Goal: Task Accomplishment & Management: Complete application form

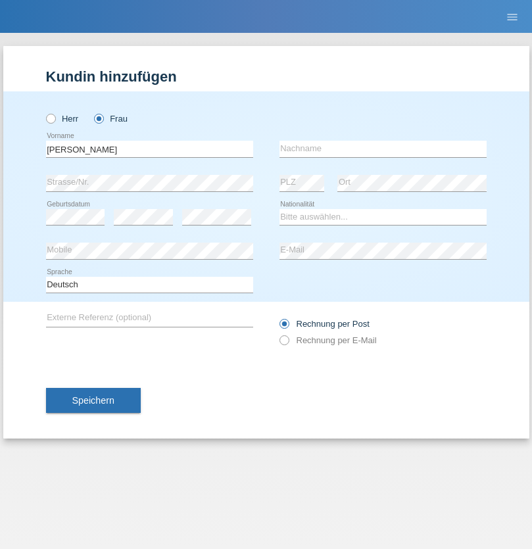
type input "[PERSON_NAME]"
click at [383, 149] on input "text" at bounding box center [383, 149] width 207 height 16
type input "Zicaro"
select select "CH"
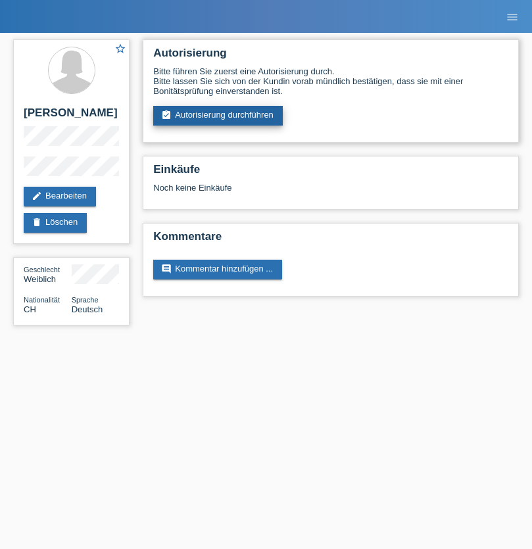
click at [218, 116] on link "assignment_turned_in Autorisierung durchführen" at bounding box center [218, 116] width 130 height 20
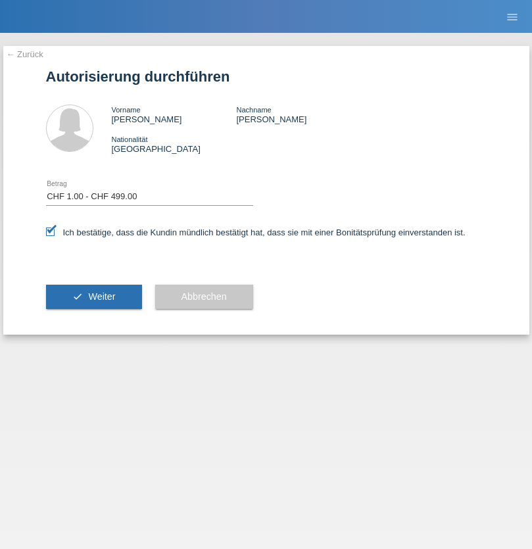
select select "1"
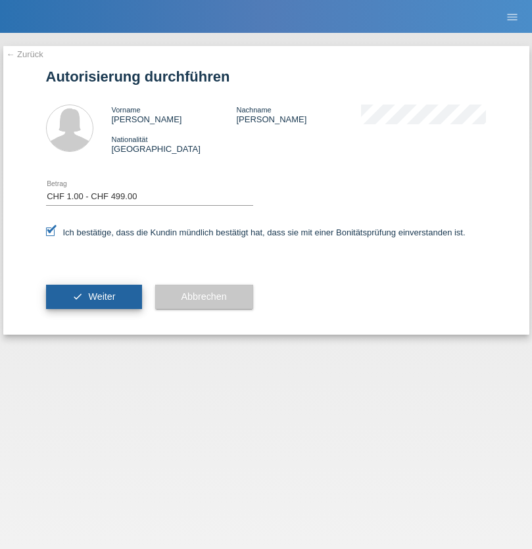
click at [93, 297] on span "Weiter" at bounding box center [101, 296] width 27 height 11
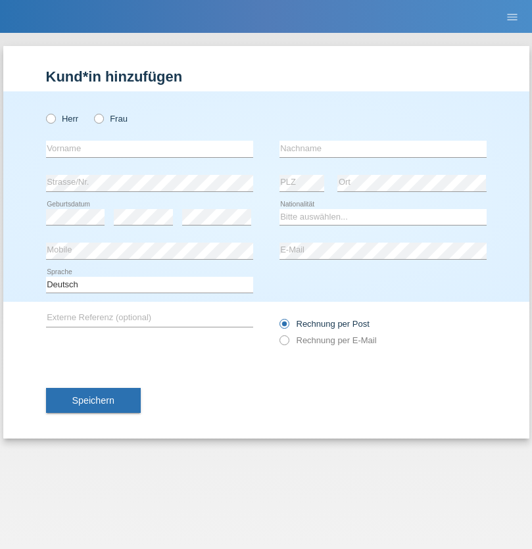
radio input "true"
click at [149, 149] on input "text" at bounding box center [149, 149] width 207 height 16
type input "Alex Mauricio"
click at [383, 149] on input "text" at bounding box center [383, 149] width 207 height 16
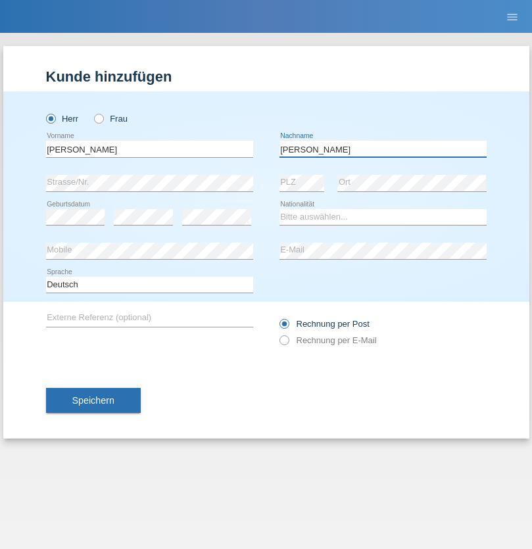
type input "Molina"
select select "ES"
select select "C"
select select "27"
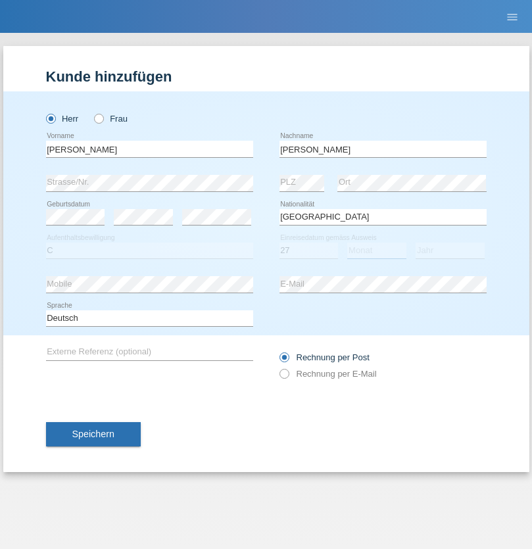
select select "10"
select select "2021"
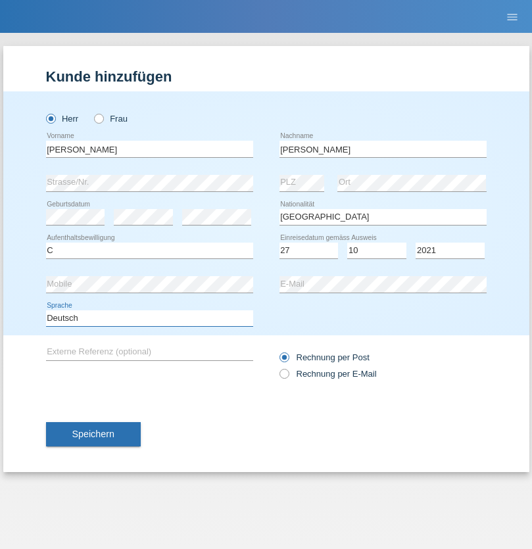
select select "en"
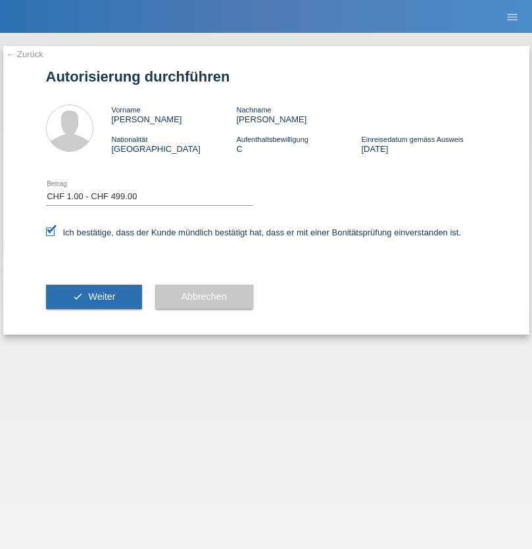
select select "1"
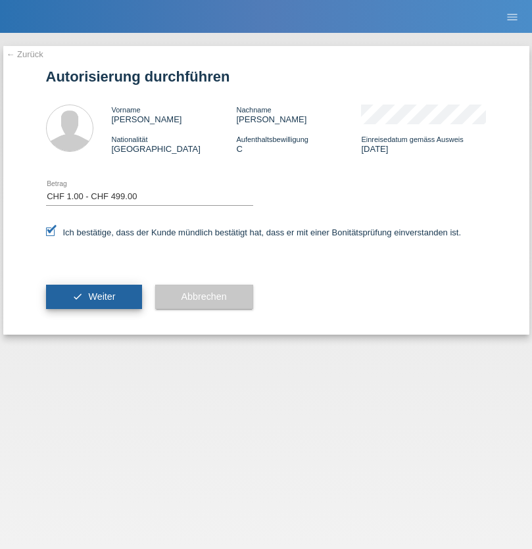
click at [93, 297] on span "Weiter" at bounding box center [101, 296] width 27 height 11
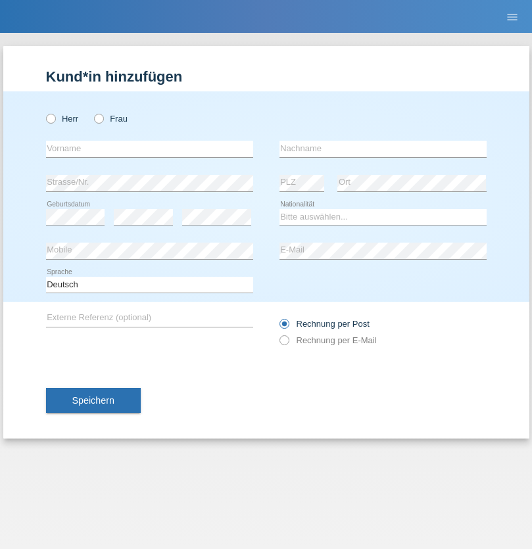
radio input "true"
click at [149, 149] on input "text" at bounding box center [149, 149] width 207 height 16
type input "Dunja"
click at [383, 149] on input "text" at bounding box center [383, 149] width 207 height 16
type input "[PERSON_NAME]"
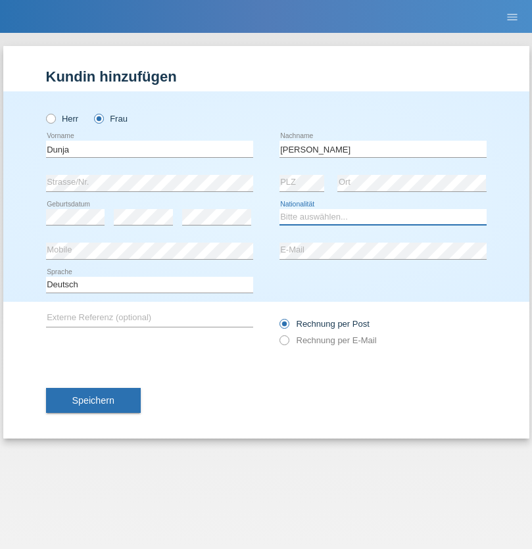
select select "HR"
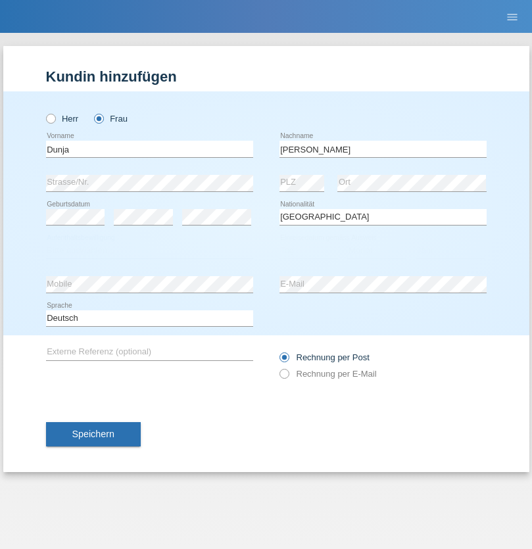
select select "C"
select select "02"
select select "09"
select select "2021"
